Goal: Information Seeking & Learning: Learn about a topic

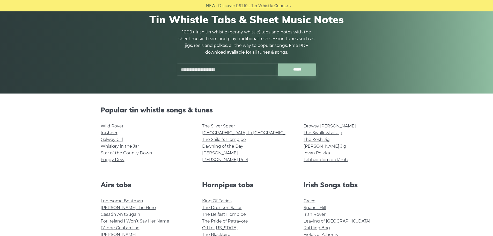
scroll to position [52, 0]
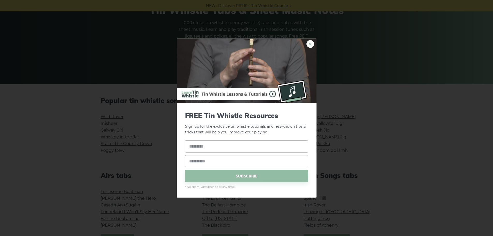
click at [309, 43] on link "×" at bounding box center [311, 44] width 8 height 8
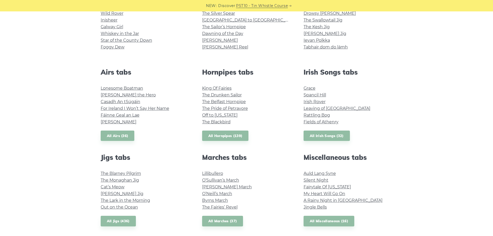
scroll to position [155, 0]
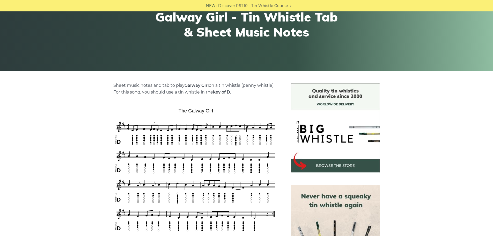
scroll to position [78, 0]
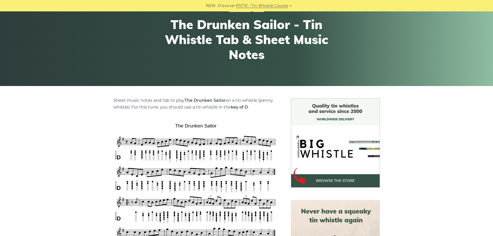
scroll to position [52, 0]
